Goal: Task Accomplishment & Management: Complete application form

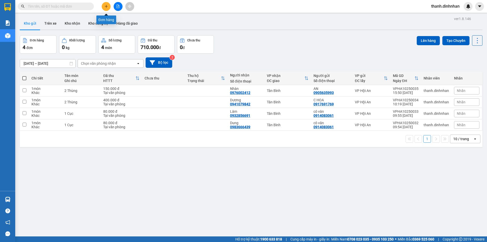
click at [104, 8] on button at bounding box center [106, 6] width 9 height 9
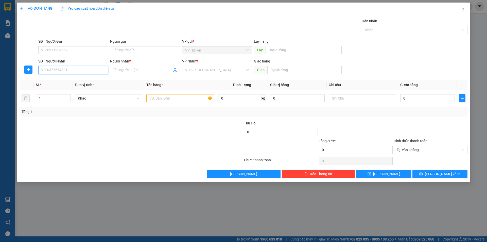
click at [50, 70] on input "SĐT Người Nhận" at bounding box center [73, 70] width 70 height 8
type input "0905727990"
click at [87, 79] on div "0905727990 - [PERSON_NAME]" at bounding box center [73, 80] width 64 height 6
type input "[PERSON_NAME]"
type input "0905727990"
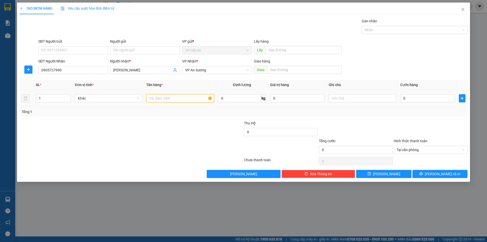
click at [174, 101] on input "text" at bounding box center [180, 98] width 68 height 8
type input "2 Thùng"
click at [415, 95] on input "0" at bounding box center [428, 98] width 55 height 8
type input "1"
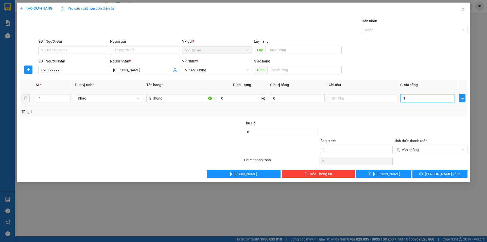
type input "18"
type input "180"
type input "1.800"
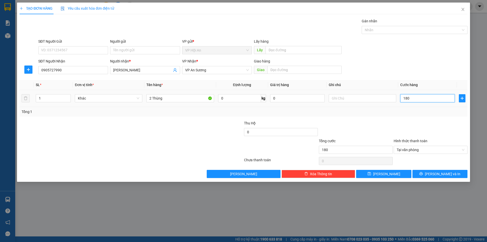
type input "1.800"
type input "18.000"
type input "180.000"
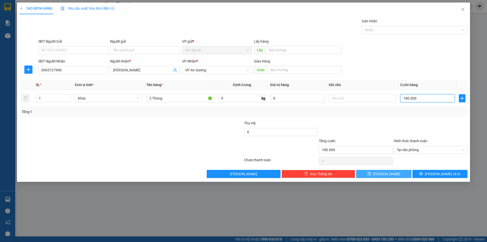
type input "180.000"
click at [367, 174] on button "[PERSON_NAME]" at bounding box center [383, 174] width 55 height 8
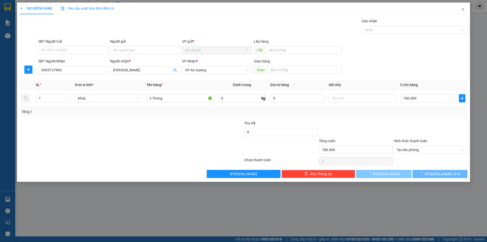
type input "0"
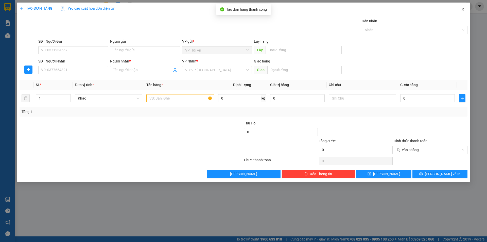
click at [464, 11] on icon "close" at bounding box center [463, 9] width 4 height 4
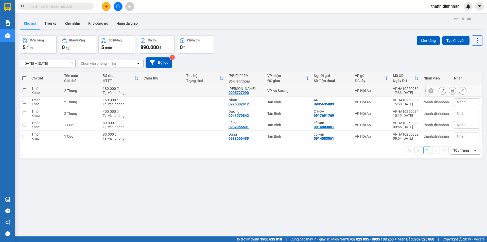
click at [239, 92] on div "0905727990" at bounding box center [239, 93] width 20 height 4
copy div "0905727990"
click at [230, 176] on div "ver 1.8.146 Kho gửi Trên xe Kho nhận Kho công nợ Hàng đã giao Đơn hàng 5 đơn Kh…" at bounding box center [251, 136] width 467 height 242
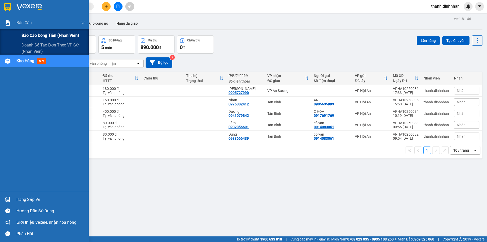
click at [29, 35] on span "Báo cáo dòng tiền (nhân viên)" at bounding box center [51, 35] width 58 height 6
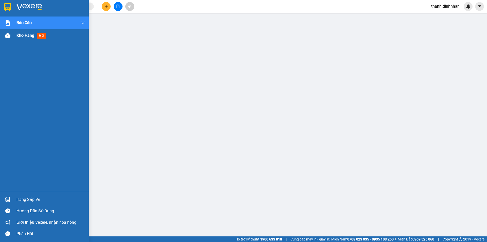
click at [9, 36] on img at bounding box center [7, 35] width 5 height 5
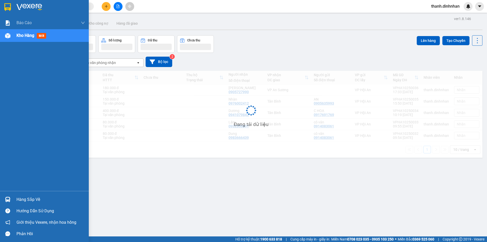
click at [15, 36] on div "Kho hàng mới" at bounding box center [44, 35] width 89 height 13
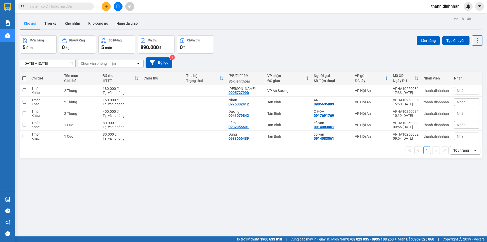
drag, startPoint x: 111, startPoint y: 178, endPoint x: 111, endPoint y: 175, distance: 3.1
click at [111, 178] on div "ver 1.8.146 Kho gửi Trên xe Kho nhận Kho công nợ Hàng đã giao Đơn hàng 5 đơn Kh…" at bounding box center [251, 136] width 467 height 242
click at [238, 91] on div "0905727990" at bounding box center [239, 93] width 20 height 4
copy div "0905727990"
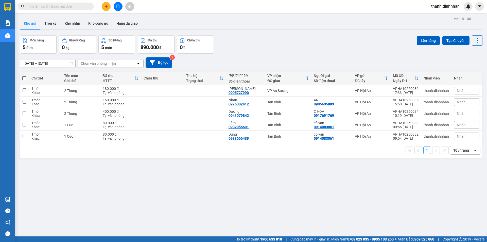
click at [45, 8] on input "text" at bounding box center [58, 7] width 60 height 6
paste input "0905727990"
type input "0905727990"
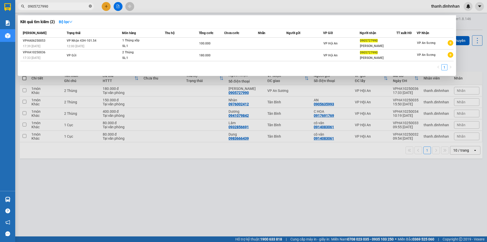
click at [91, 7] on icon "close-circle" at bounding box center [90, 6] width 3 height 3
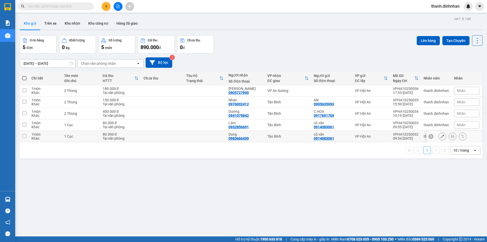
drag, startPoint x: 27, startPoint y: 138, endPoint x: 25, endPoint y: 127, distance: 11.3
click at [27, 138] on td at bounding box center [24, 136] width 9 height 11
checkbox input "true"
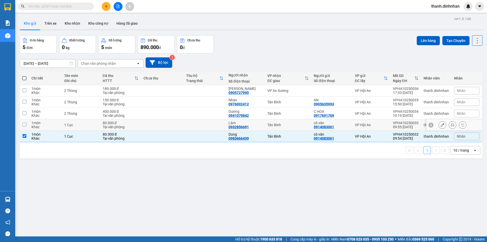
click at [25, 124] on input "checkbox" at bounding box center [25, 125] width 4 height 4
checkbox input "true"
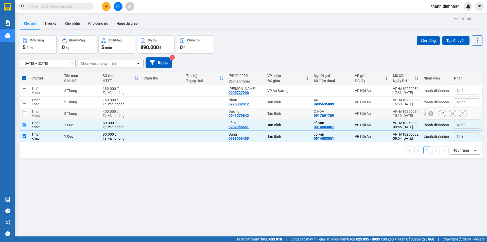
click at [25, 113] on input "checkbox" at bounding box center [25, 113] width 4 height 4
checkbox input "true"
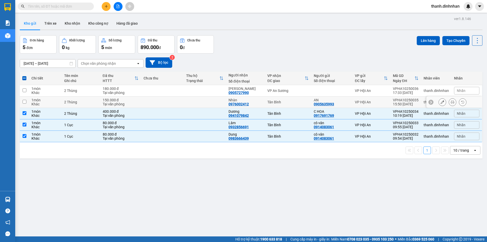
click at [24, 102] on input "checkbox" at bounding box center [25, 102] width 4 height 4
checkbox input "true"
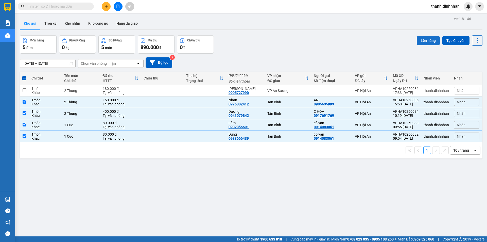
click at [425, 41] on button "Lên hàng" at bounding box center [428, 40] width 23 height 9
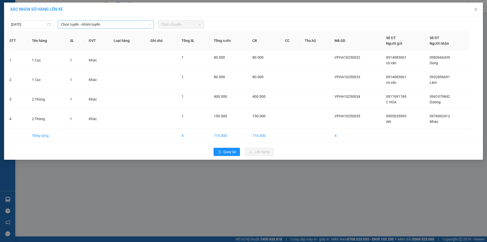
click at [81, 23] on span "Chọn tuyến - nhóm tuyến" at bounding box center [106, 25] width 90 height 8
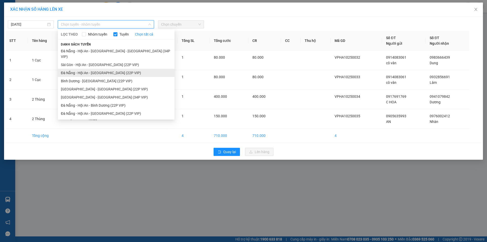
click at [101, 69] on li "Đà Nẵng - Hội An - [GEOGRAPHIC_DATA] (22P VIP)" at bounding box center [116, 73] width 117 height 8
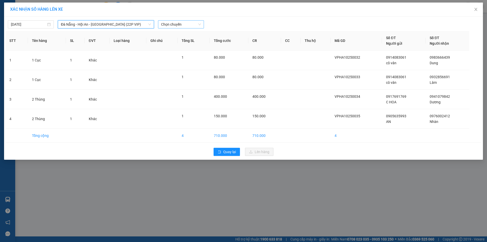
click at [169, 24] on span "Chọn chuyến" at bounding box center [181, 25] width 40 height 8
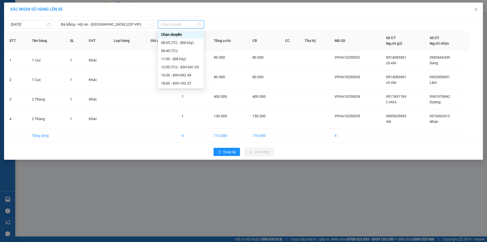
click at [123, 17] on div "[DATE] [GEOGRAPHIC_DATA] - Hội An - [GEOGRAPHIC_DATA] (22P VIP) LỌC THEO Nhóm t…" at bounding box center [243, 88] width 479 height 143
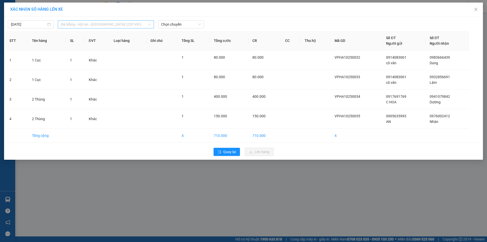
click at [121, 23] on span "Đà Nẵng - Hội An - [GEOGRAPHIC_DATA] (22P VIP)" at bounding box center [106, 25] width 90 height 8
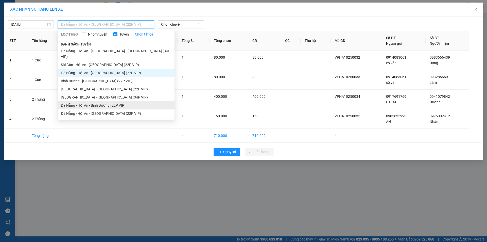
click at [114, 101] on li "Đà Nẵng - Hội An - Bình Dương (22P VIP)" at bounding box center [116, 105] width 117 height 8
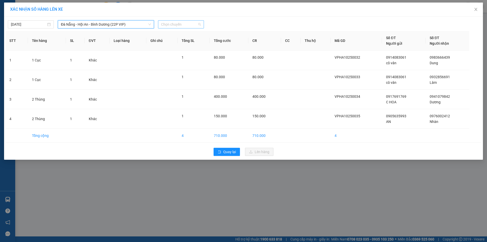
click at [166, 21] on span "Chọn chuyến" at bounding box center [181, 25] width 40 height 8
click at [127, 29] on div "[DATE] [GEOGRAPHIC_DATA] - Hội An - [GEOGRAPHIC_DATA] (22P VIP) LỌC THEO Nhóm t…" at bounding box center [243, 88] width 479 height 143
click at [129, 24] on span "Đà Nẵng - Hội An - Bình Dương (22P VIP)" at bounding box center [106, 25] width 90 height 8
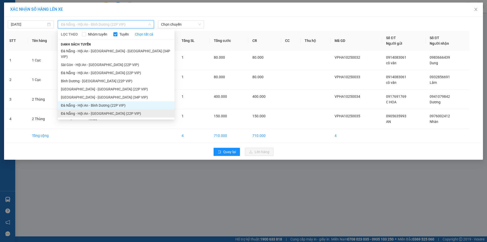
click at [110, 109] on li "Đà Nẵng - Hội An - [GEOGRAPHIC_DATA] (22P VIP)" at bounding box center [116, 113] width 117 height 8
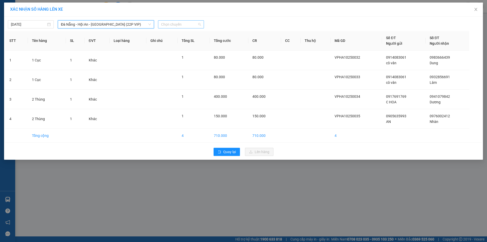
click at [161, 21] on span "Chọn chuyến" at bounding box center [181, 25] width 40 height 8
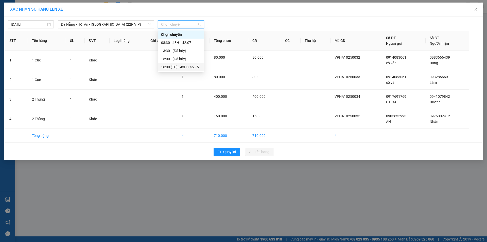
click at [171, 68] on div "16:00 (TC) - 43H-146.15" at bounding box center [181, 67] width 40 height 6
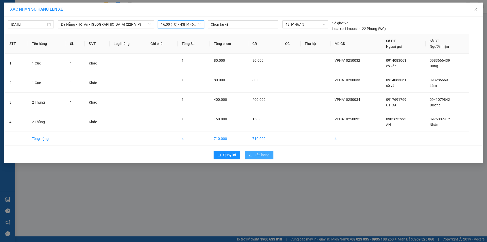
click at [252, 152] on button "Lên hàng" at bounding box center [259, 155] width 28 height 8
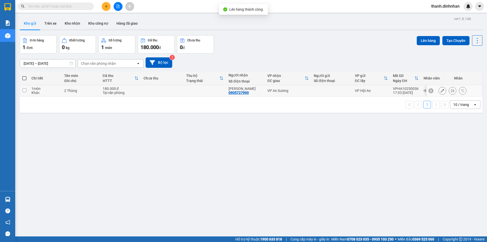
click at [26, 92] on td at bounding box center [24, 90] width 9 height 11
checkbox input "true"
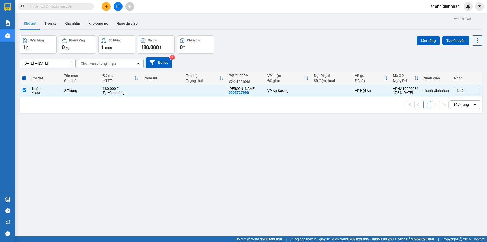
click at [209, 170] on div "ver 1.8.146 Kho gửi Trên xe Kho nhận Kho công nợ Hàng đã giao Đơn hàng 1 đơn Kh…" at bounding box center [251, 136] width 467 height 242
click at [431, 41] on button "Lên hàng" at bounding box center [428, 40] width 23 height 9
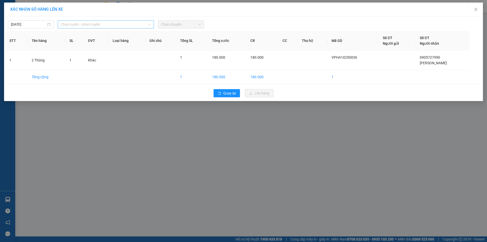
click at [95, 25] on span "Chọn tuyến - nhóm tuyến" at bounding box center [106, 25] width 90 height 8
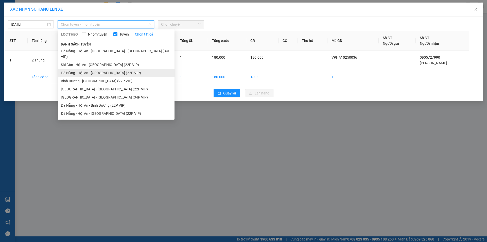
click at [90, 69] on li "Đà Nẵng - Hội An - [GEOGRAPHIC_DATA] (22P VIP)" at bounding box center [116, 73] width 117 height 8
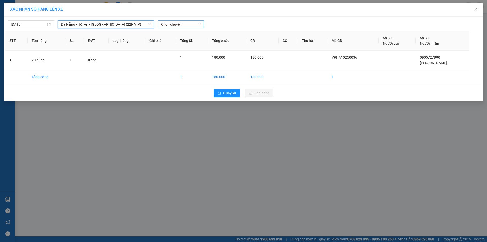
click at [166, 25] on span "Chọn chuyến" at bounding box center [181, 25] width 40 height 8
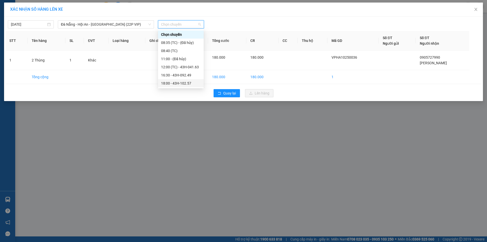
click at [176, 84] on div "18:00 - 43H-102.57" at bounding box center [181, 83] width 40 height 6
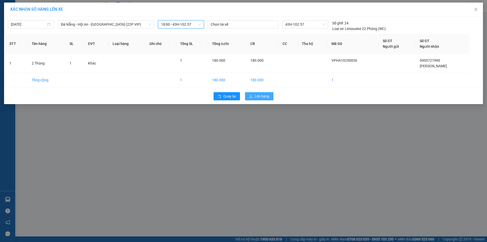
click at [256, 96] on span "Lên hàng" at bounding box center [262, 96] width 15 height 6
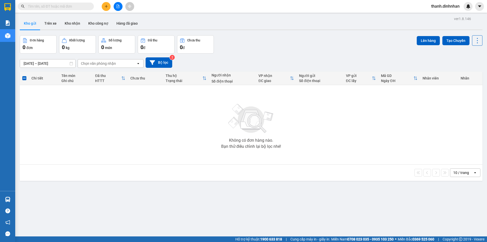
click at [24, 26] on button "Kho gửi" at bounding box center [30, 23] width 21 height 12
click at [48, 22] on button "Trên xe" at bounding box center [50, 23] width 20 height 12
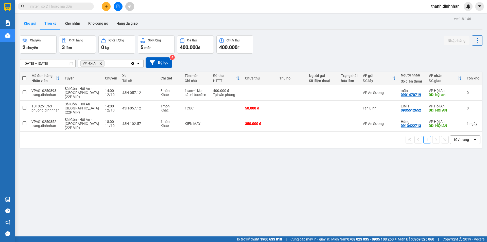
click at [36, 27] on button "Kho gửi" at bounding box center [30, 23] width 21 height 12
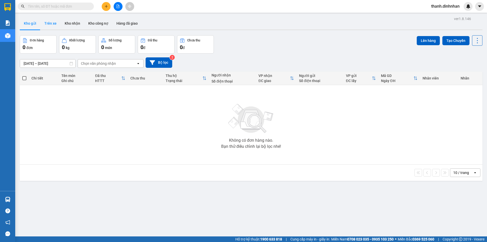
click at [46, 26] on button "Trên xe" at bounding box center [50, 23] width 20 height 12
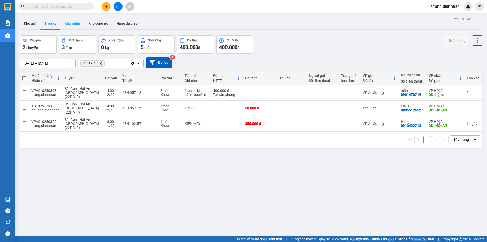
click at [71, 26] on button "Kho nhận" at bounding box center [73, 23] width 24 height 12
type input "[DATE] – [DATE]"
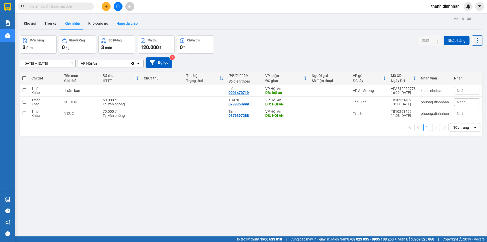
click at [124, 23] on button "Hàng đã giao" at bounding box center [126, 23] width 29 height 12
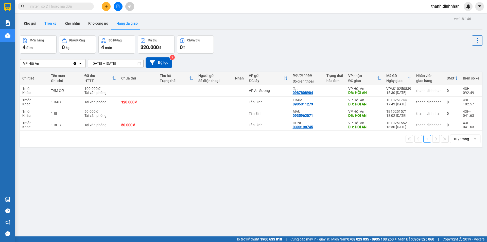
click at [55, 27] on button "Trên xe" at bounding box center [50, 23] width 20 height 12
